Goal: Task Accomplishment & Management: Manage account settings

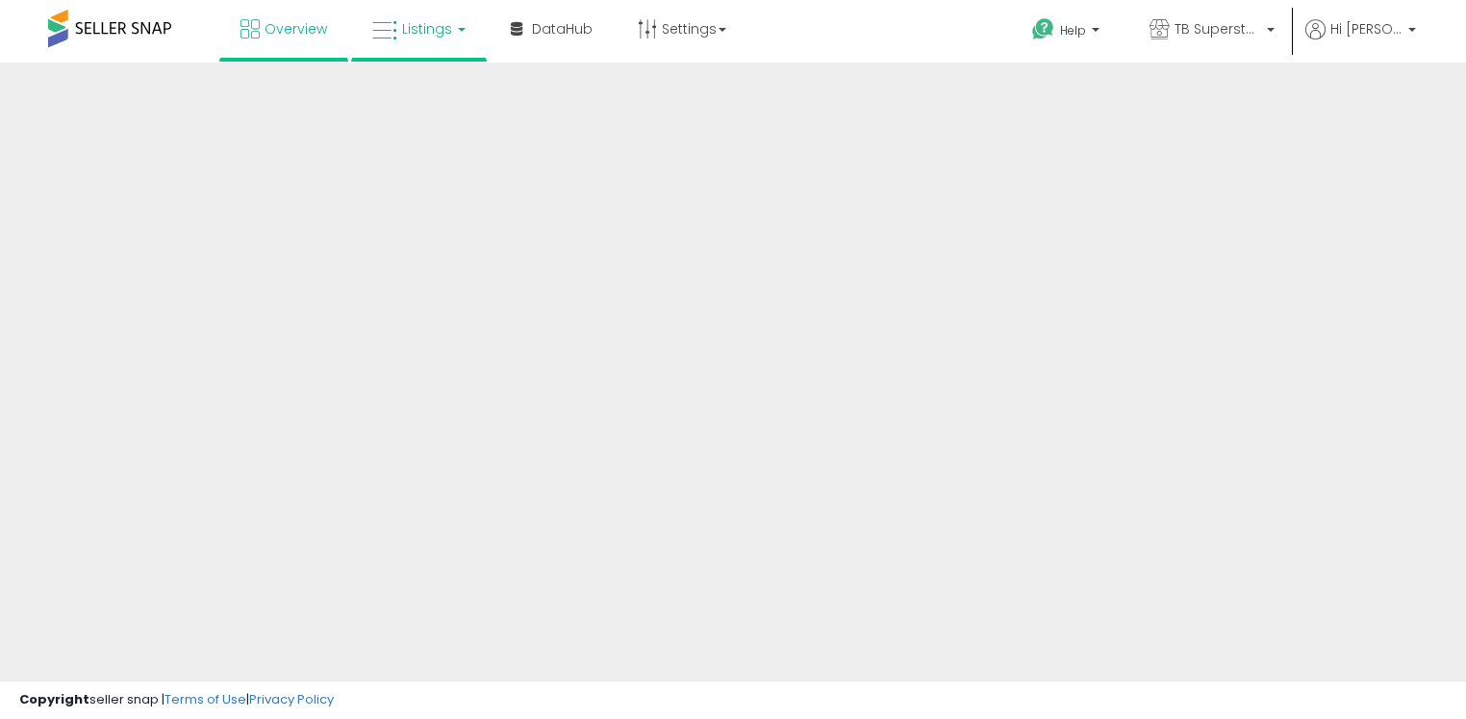
drag, startPoint x: 0, startPoint y: 0, endPoint x: 426, endPoint y: 37, distance: 427.8
click at [425, 37] on link "Listings" at bounding box center [419, 29] width 122 height 58
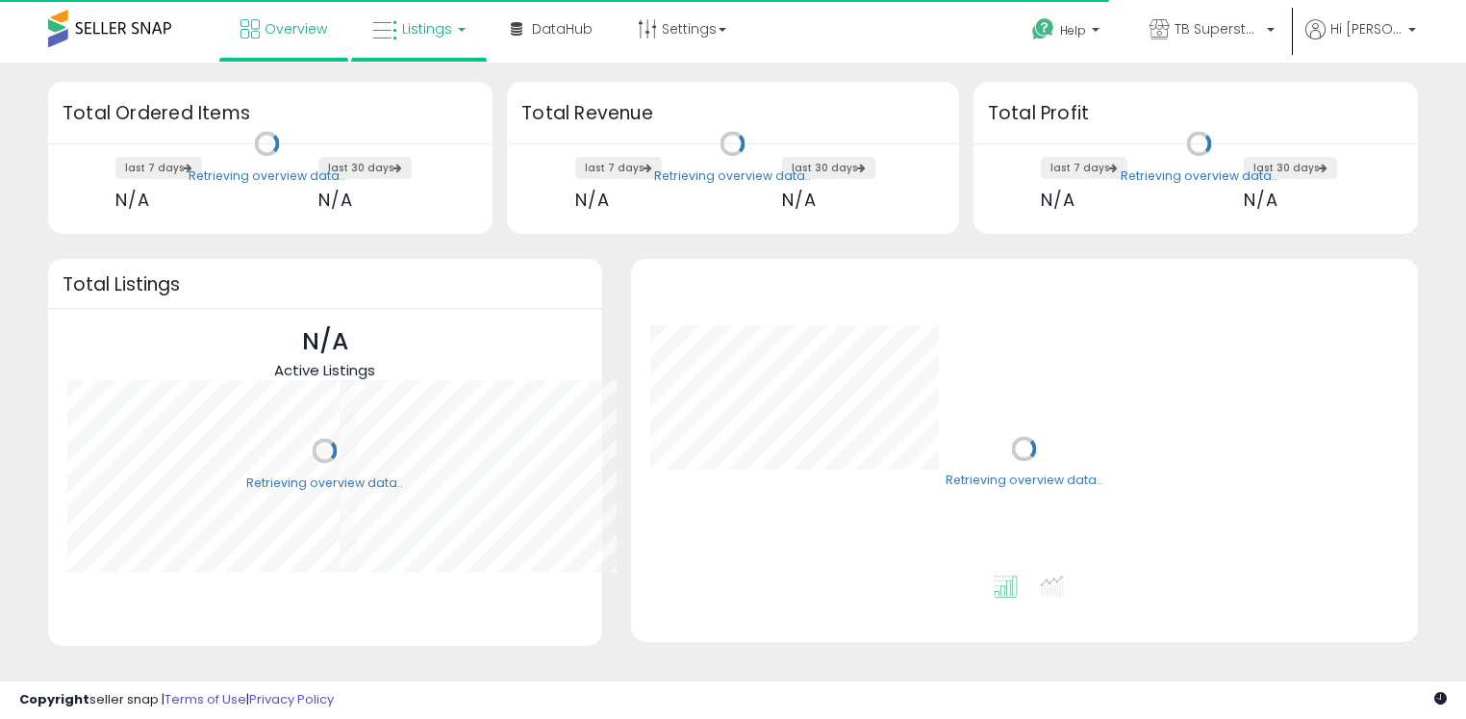
click at [455, 24] on link "Listings" at bounding box center [419, 29] width 122 height 58
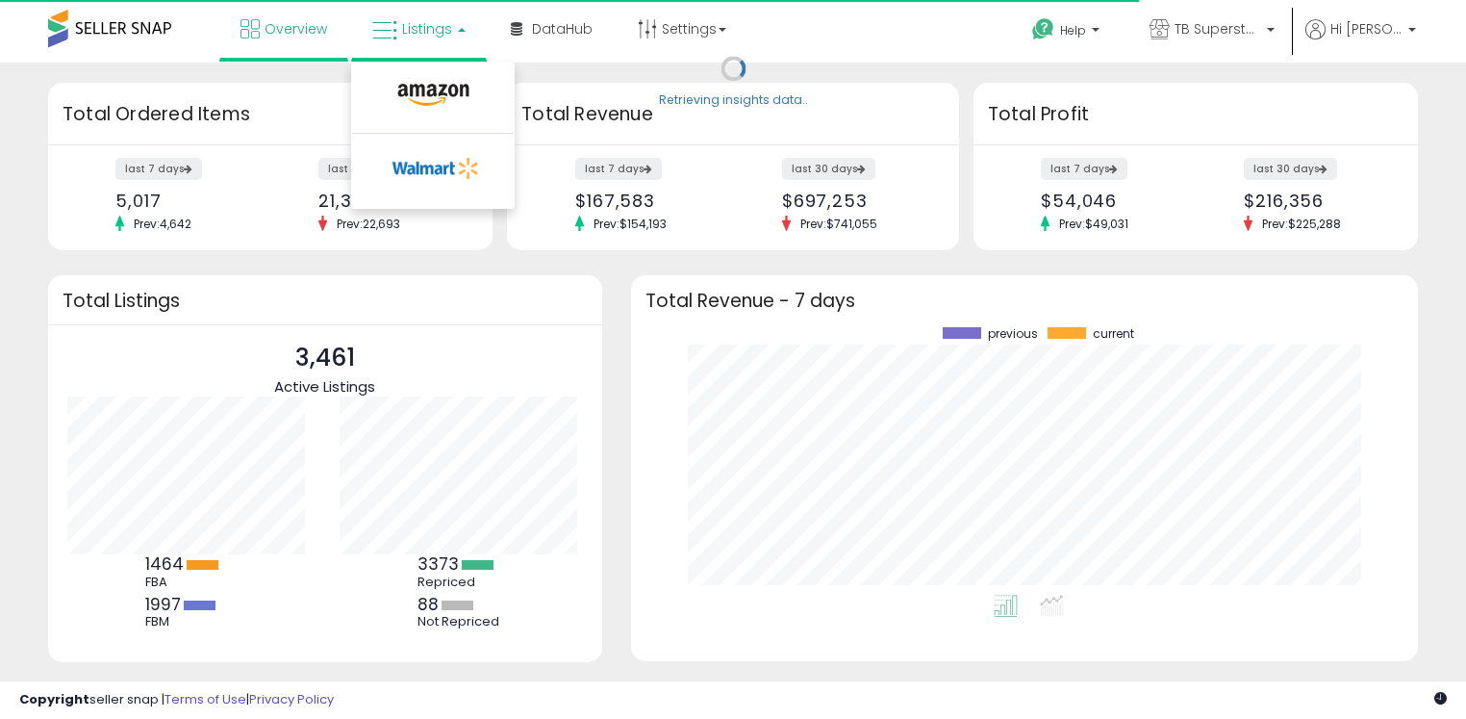
scroll to position [266, 748]
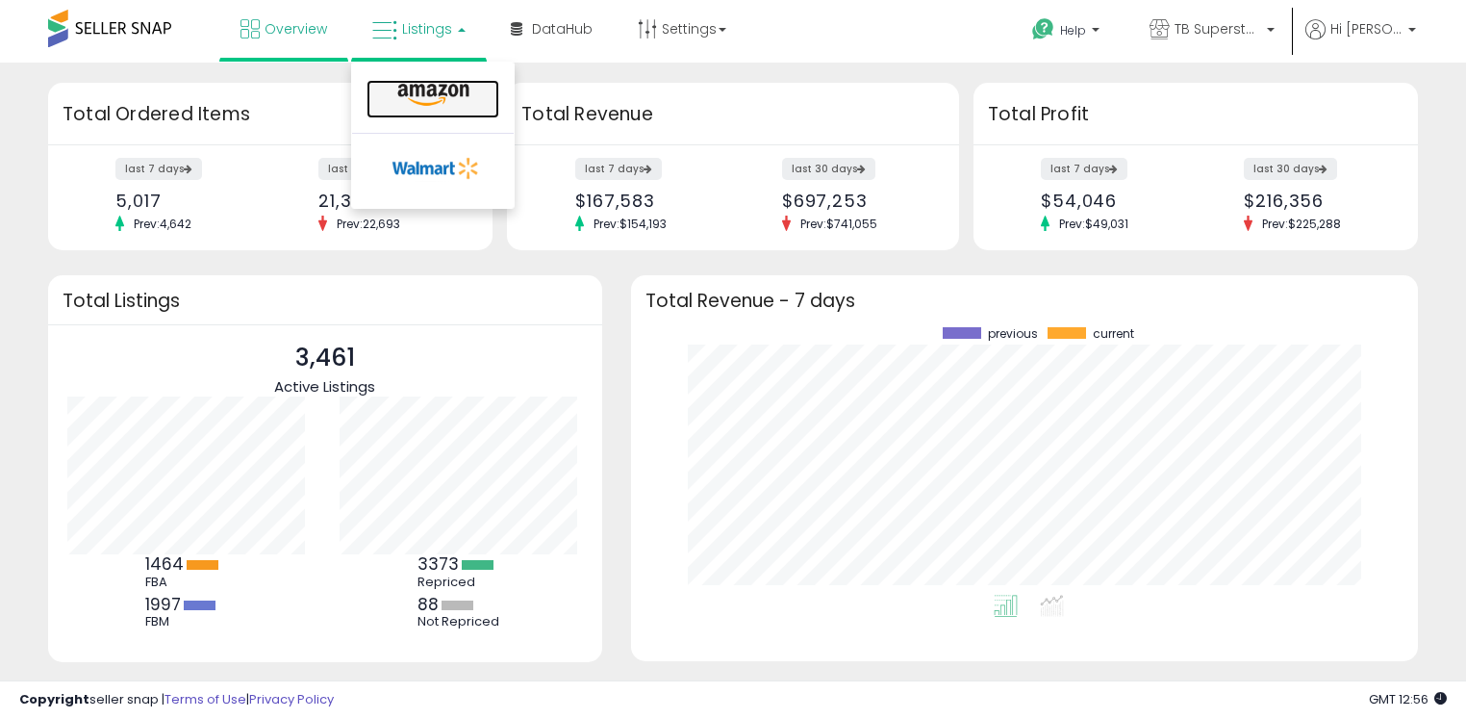
click at [422, 84] on icon at bounding box center [434, 95] width 84 height 25
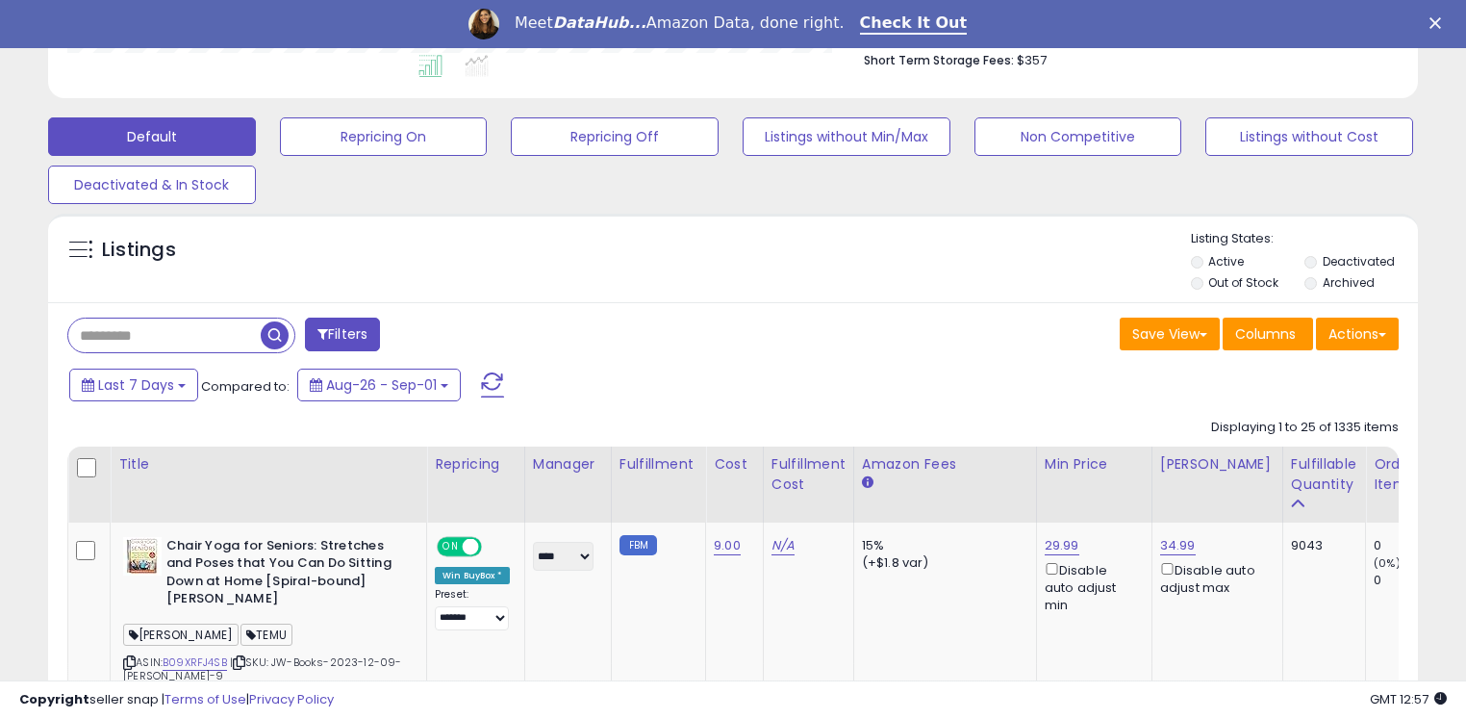
scroll to position [822, 0]
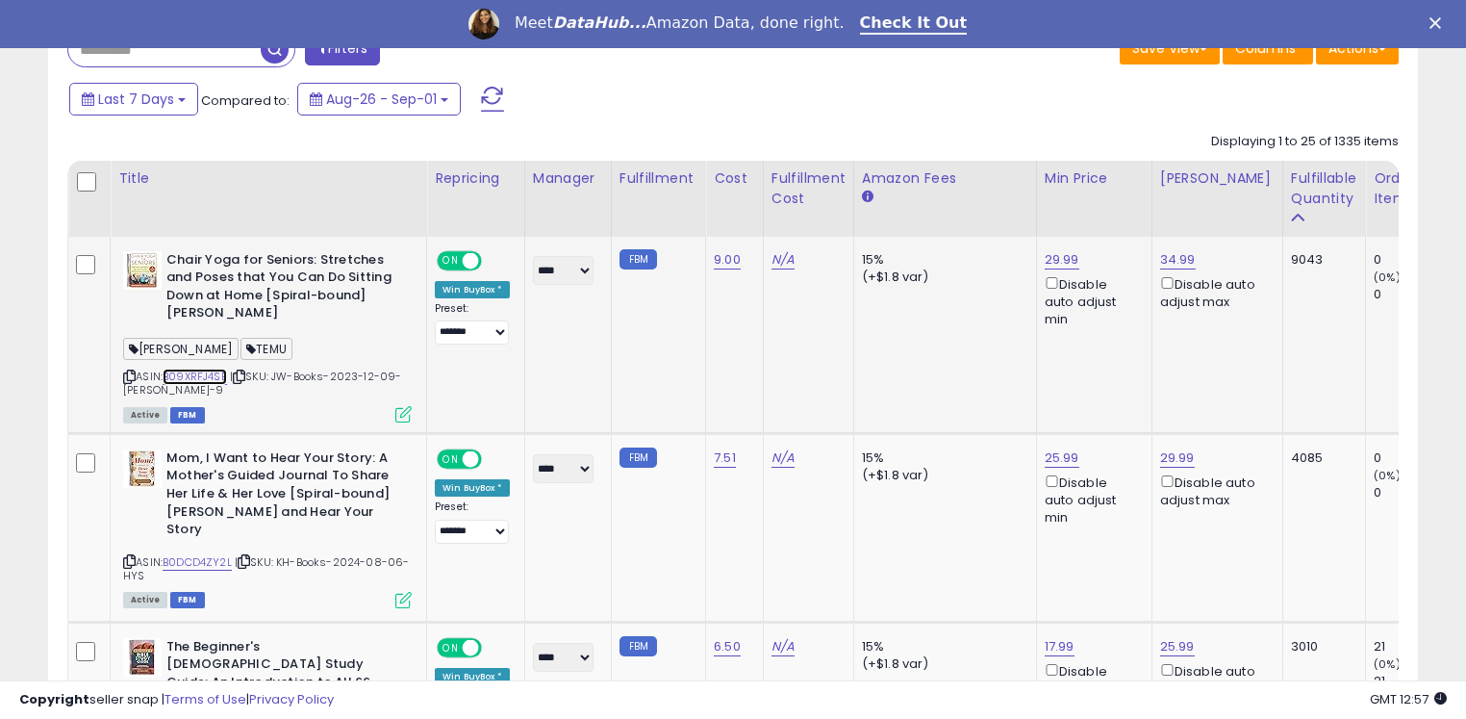
click at [216, 376] on link "B09XRFJ4SB" at bounding box center [195, 376] width 64 height 16
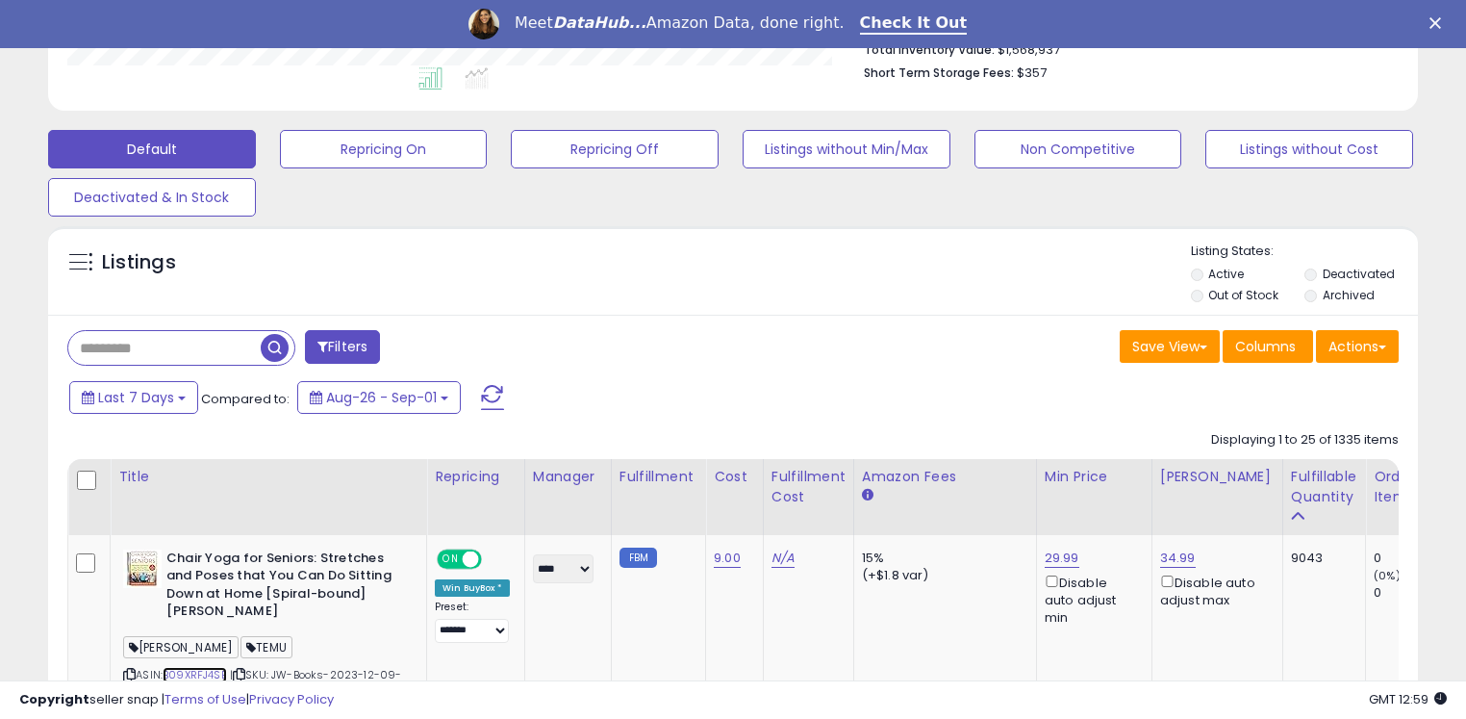
scroll to position [534, 0]
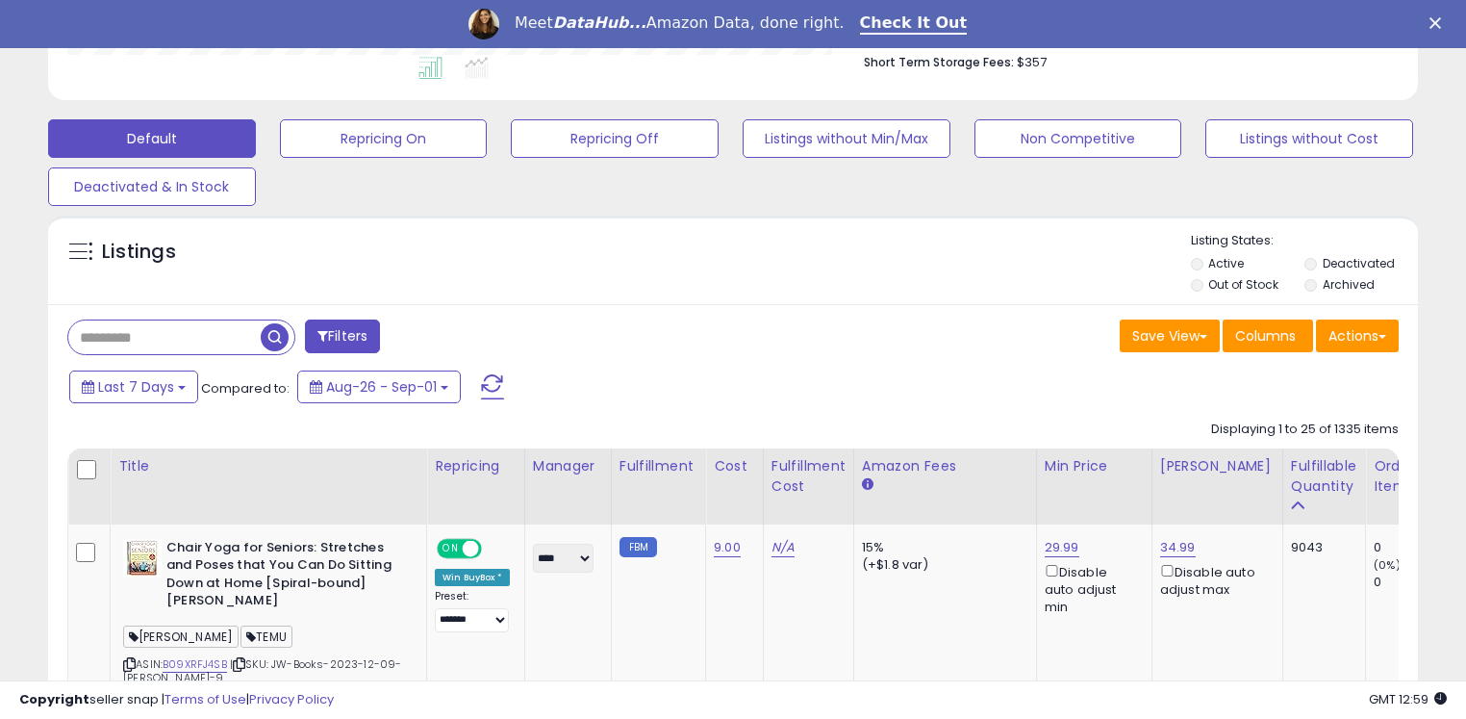
click at [1189, 266] on div "Listings" at bounding box center [733, 264] width 1370 height 65
click at [1192, 267] on li "Active" at bounding box center [1247, 265] width 112 height 21
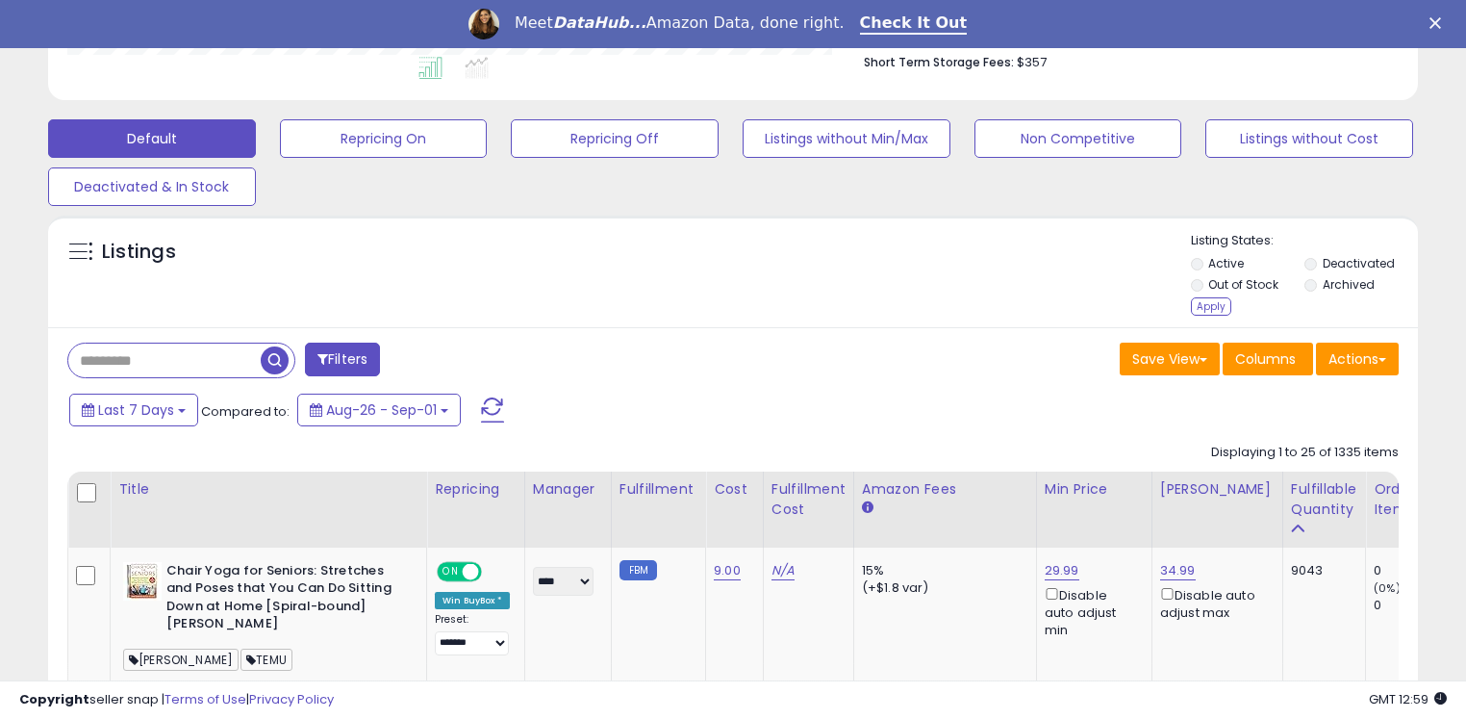
click at [1258, 262] on li "Active" at bounding box center [1247, 265] width 112 height 21
click at [1245, 266] on li "Active" at bounding box center [1247, 265] width 112 height 21
click at [1328, 257] on label "Deactivated" at bounding box center [1359, 263] width 72 height 16
click at [1327, 284] on label "Archived" at bounding box center [1349, 284] width 52 height 16
click at [1208, 264] on label "Active" at bounding box center [1226, 263] width 36 height 16
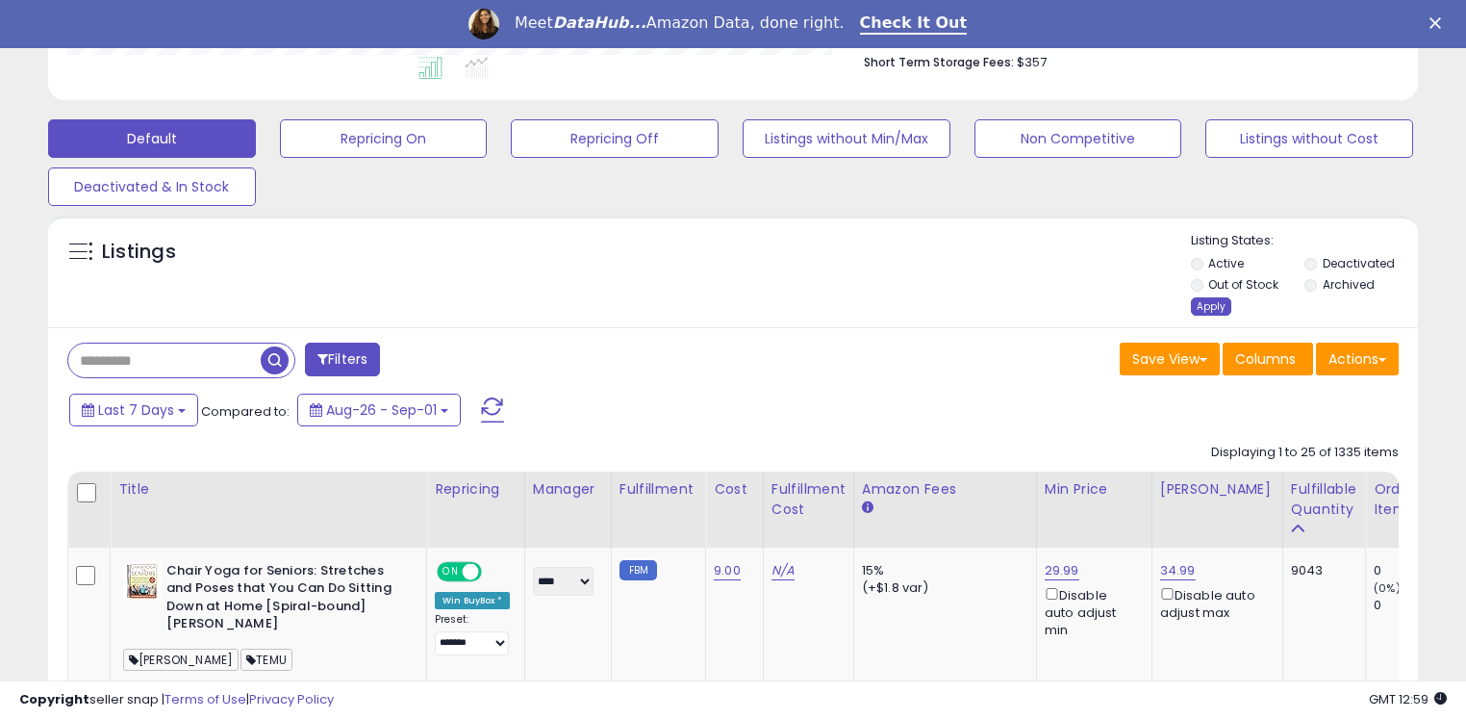
click at [1209, 304] on div "Apply" at bounding box center [1211, 306] width 40 height 18
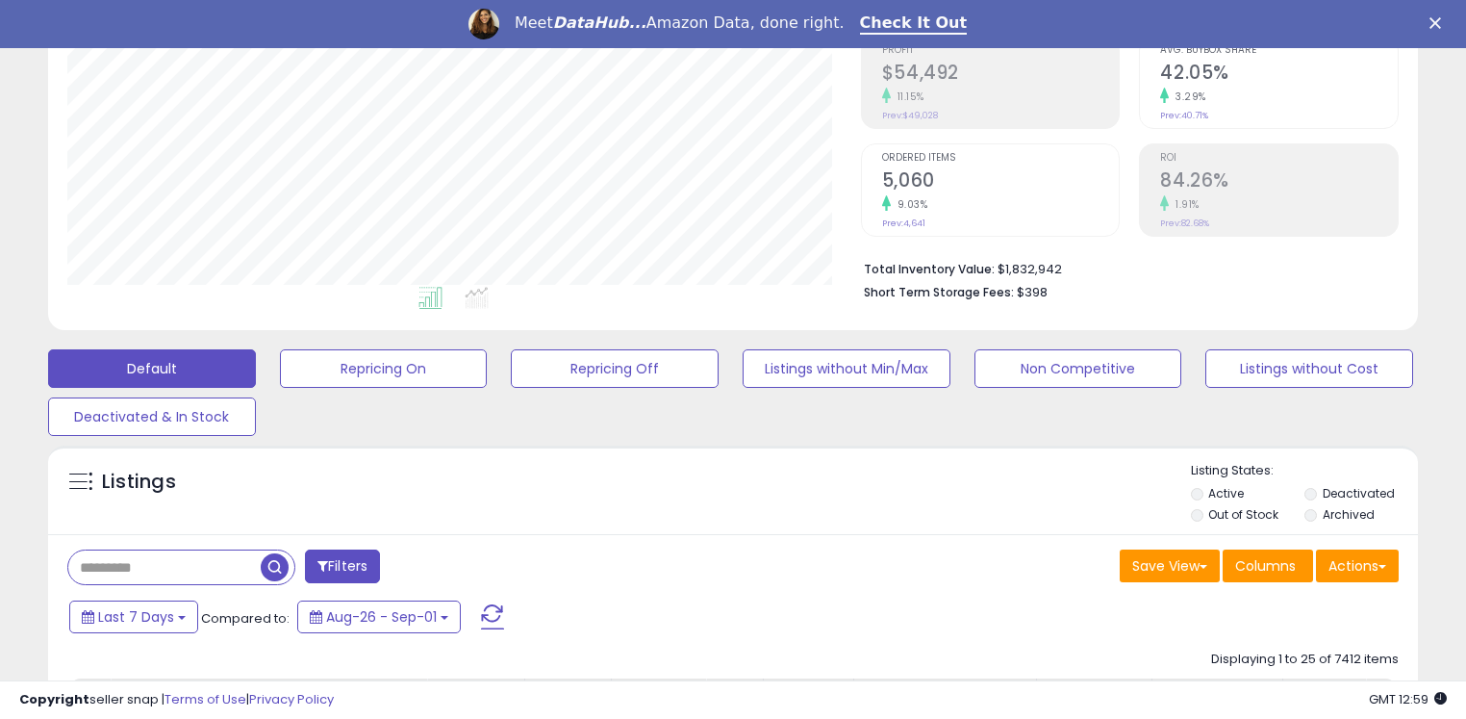
scroll to position [329, 0]
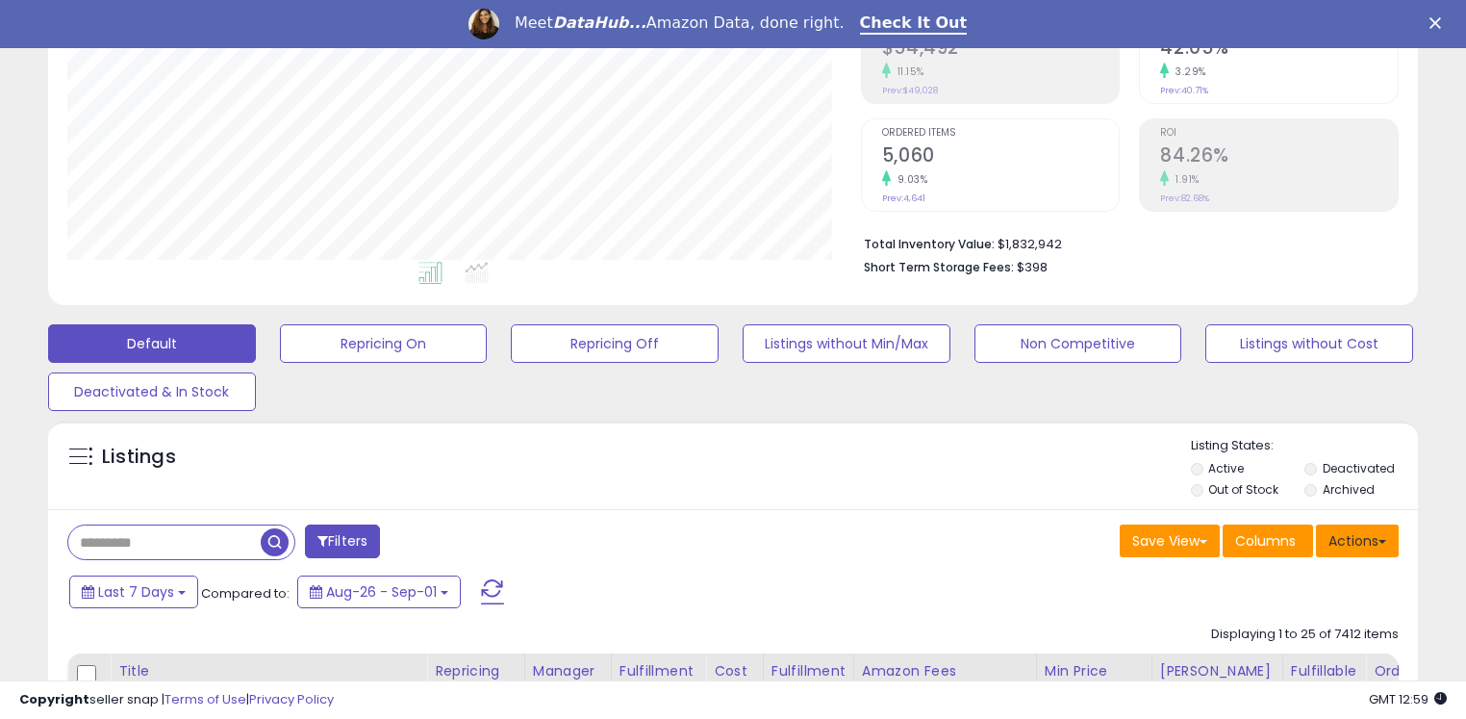
click at [1341, 537] on button "Actions" at bounding box center [1357, 540] width 83 height 33
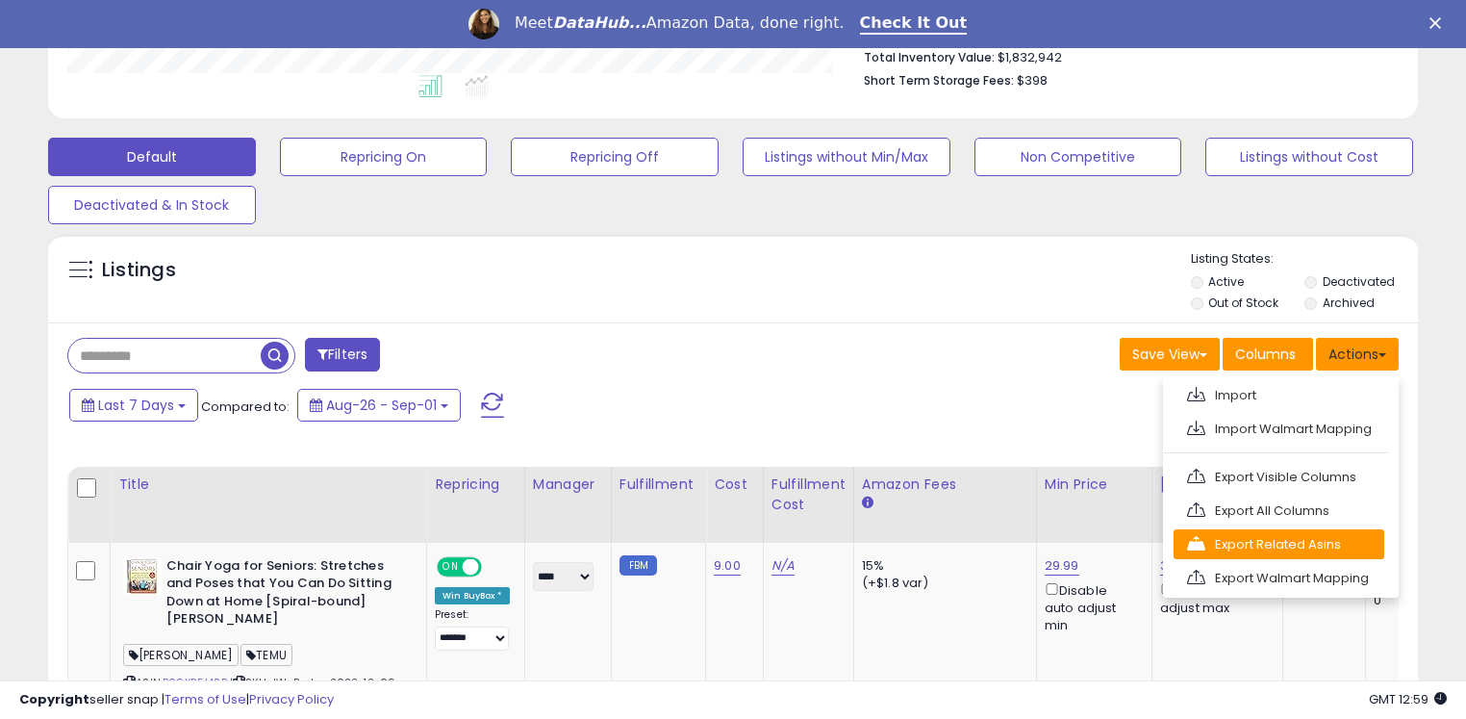
scroll to position [517, 0]
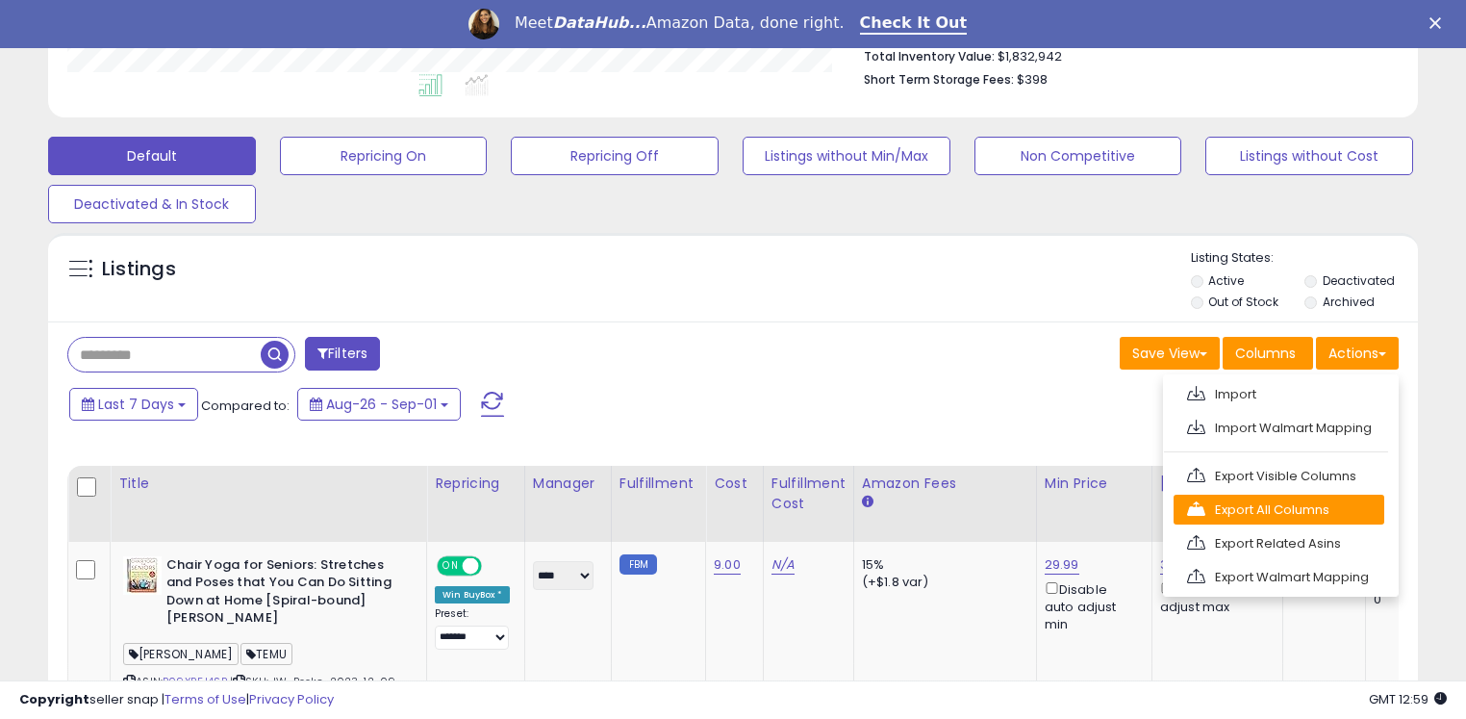
click at [1307, 499] on link "Export All Columns" at bounding box center [1279, 510] width 211 height 30
